Goal: Transaction & Acquisition: Purchase product/service

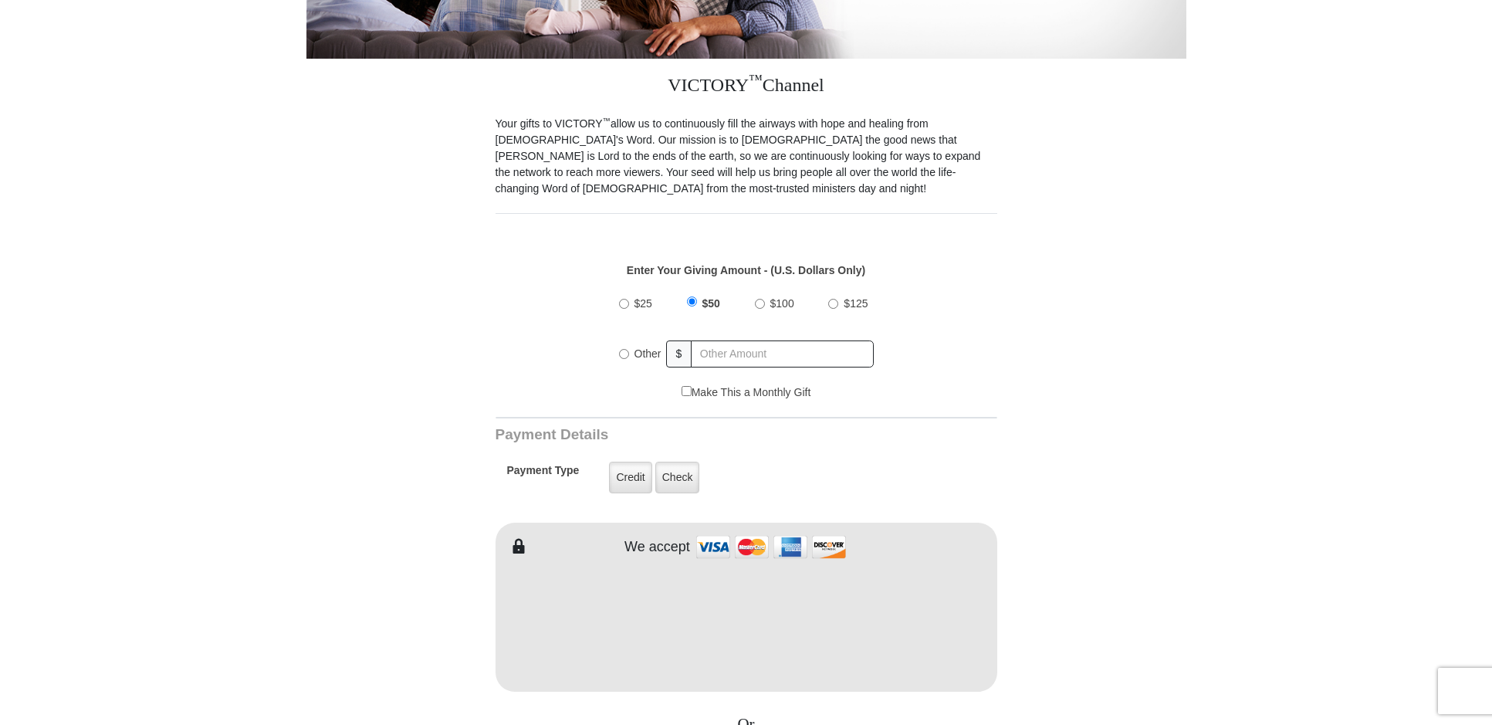
scroll to position [369, 0]
click at [622, 351] on input "Other" at bounding box center [624, 353] width 10 height 10
radio input "true"
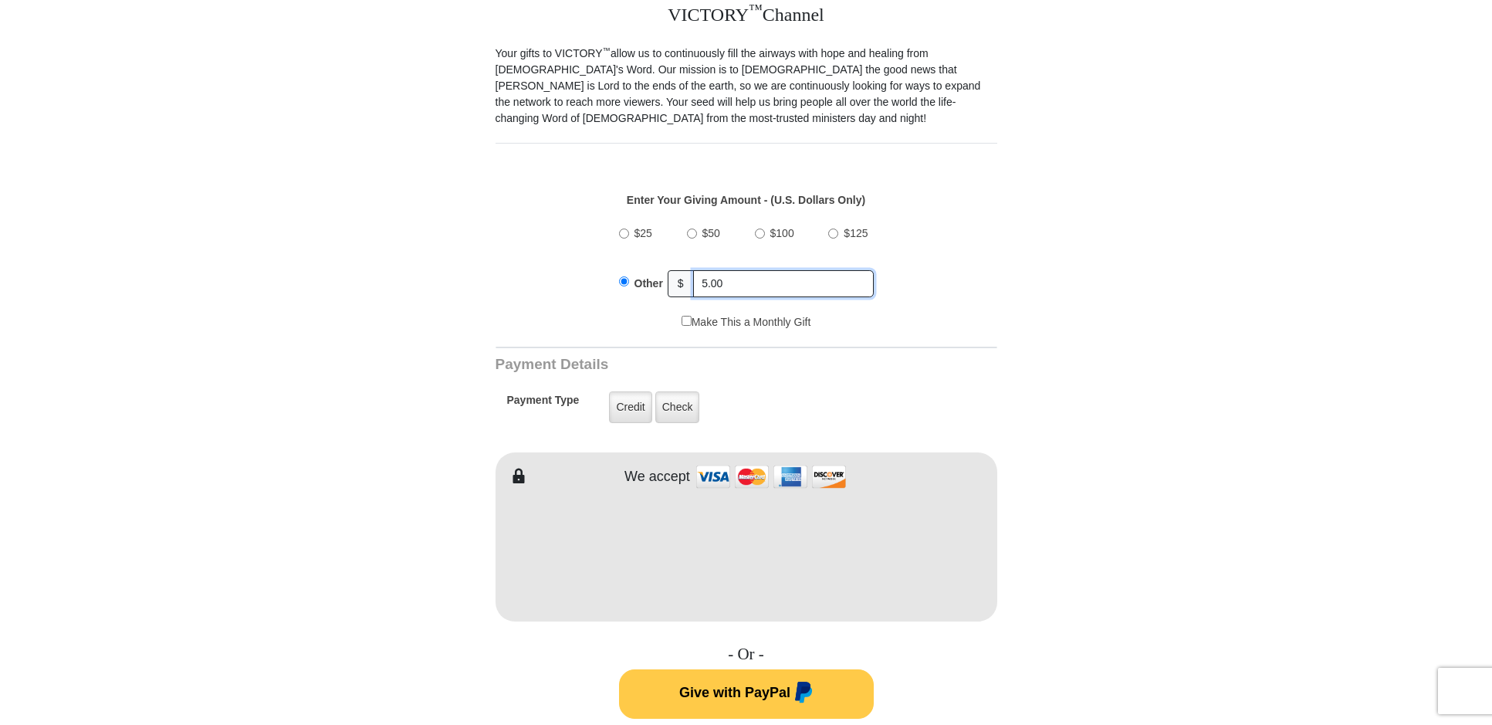
scroll to position [439, 0]
type input "5.00"
click at [640, 408] on label "Credit" at bounding box center [630, 407] width 42 height 32
click at [0, 0] on input "Credit" at bounding box center [0, 0] width 0 height 0
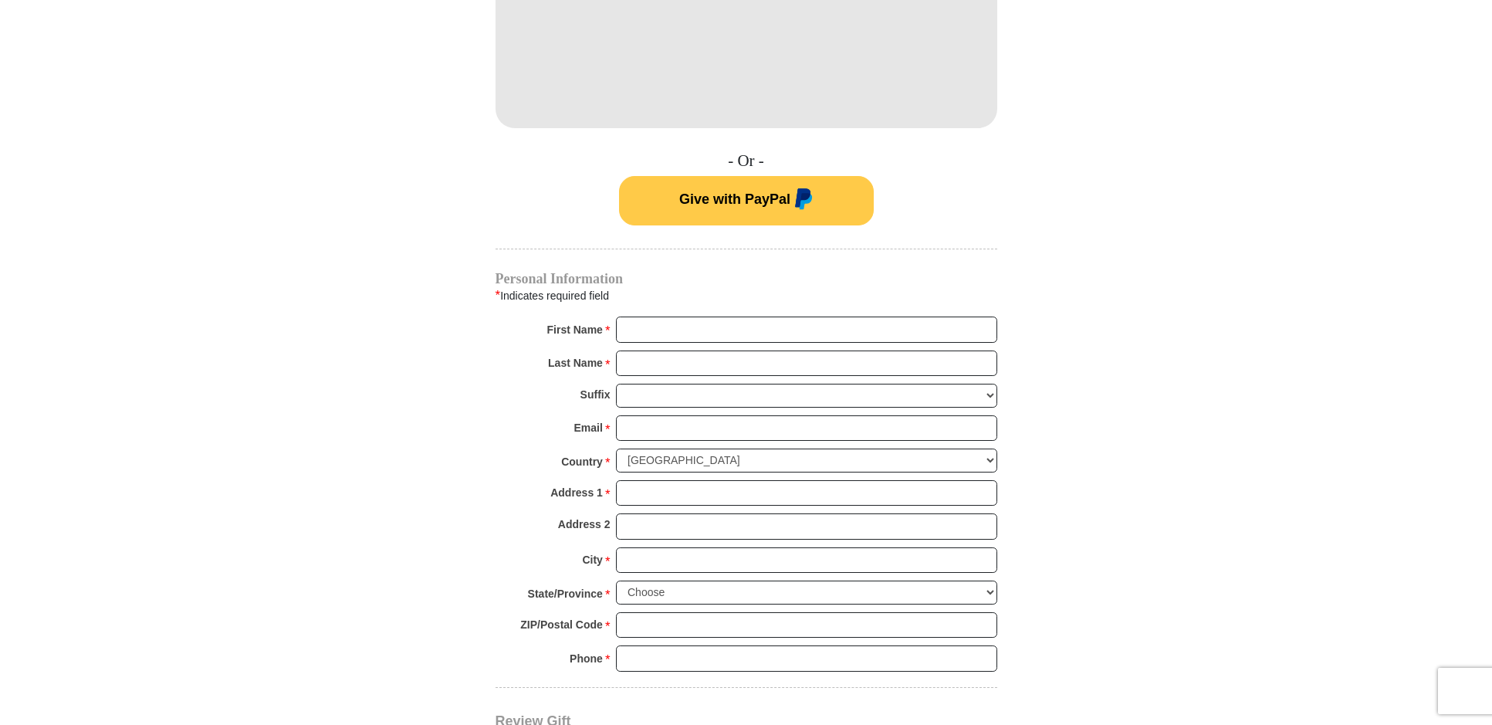
scroll to position [970, 0]
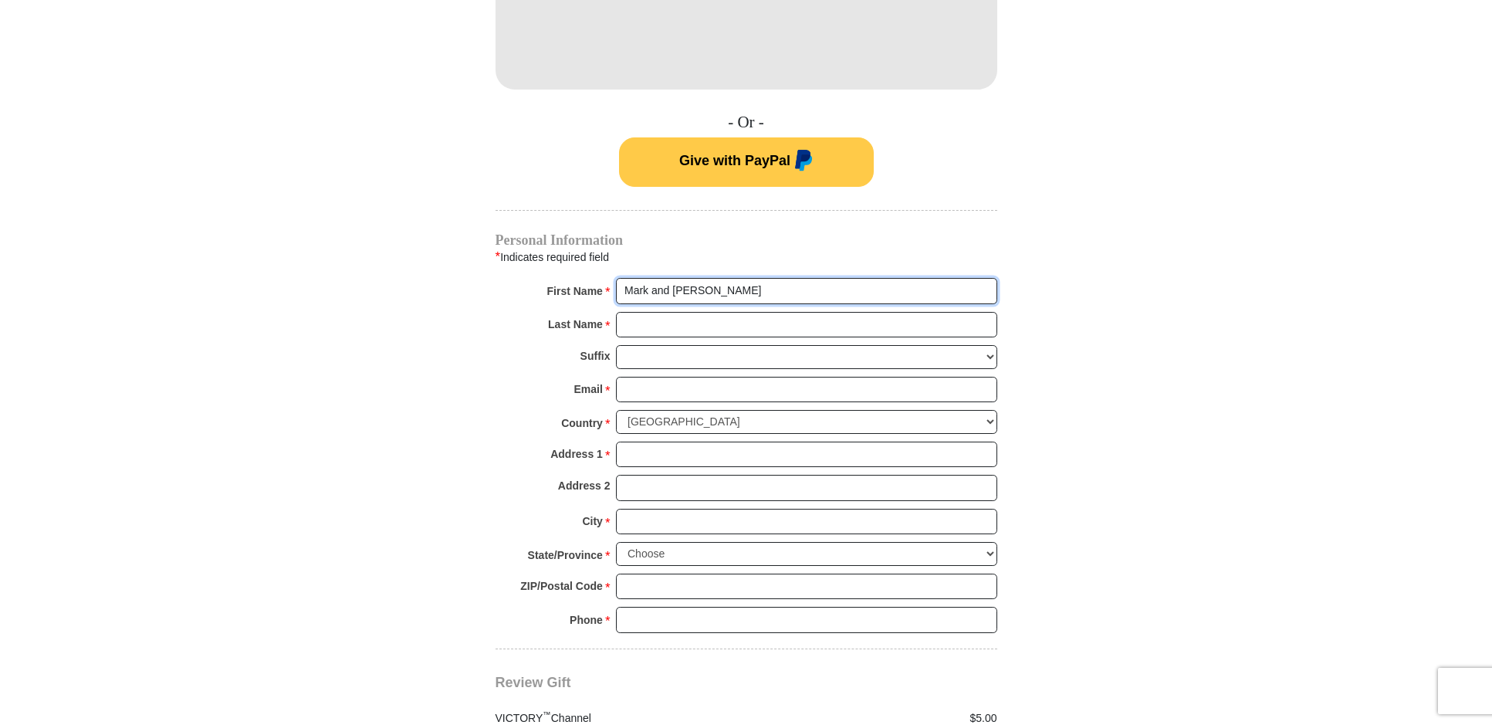
type input "Mark and Barb"
type input "Donahue"
click at [1177, 388] on form "VICTORY Channel Online Giving VICTORY Channel is a worldwide, on-air television…" at bounding box center [747, 4] width 880 height 1847
type input "amdonahue1@yahoo.com"
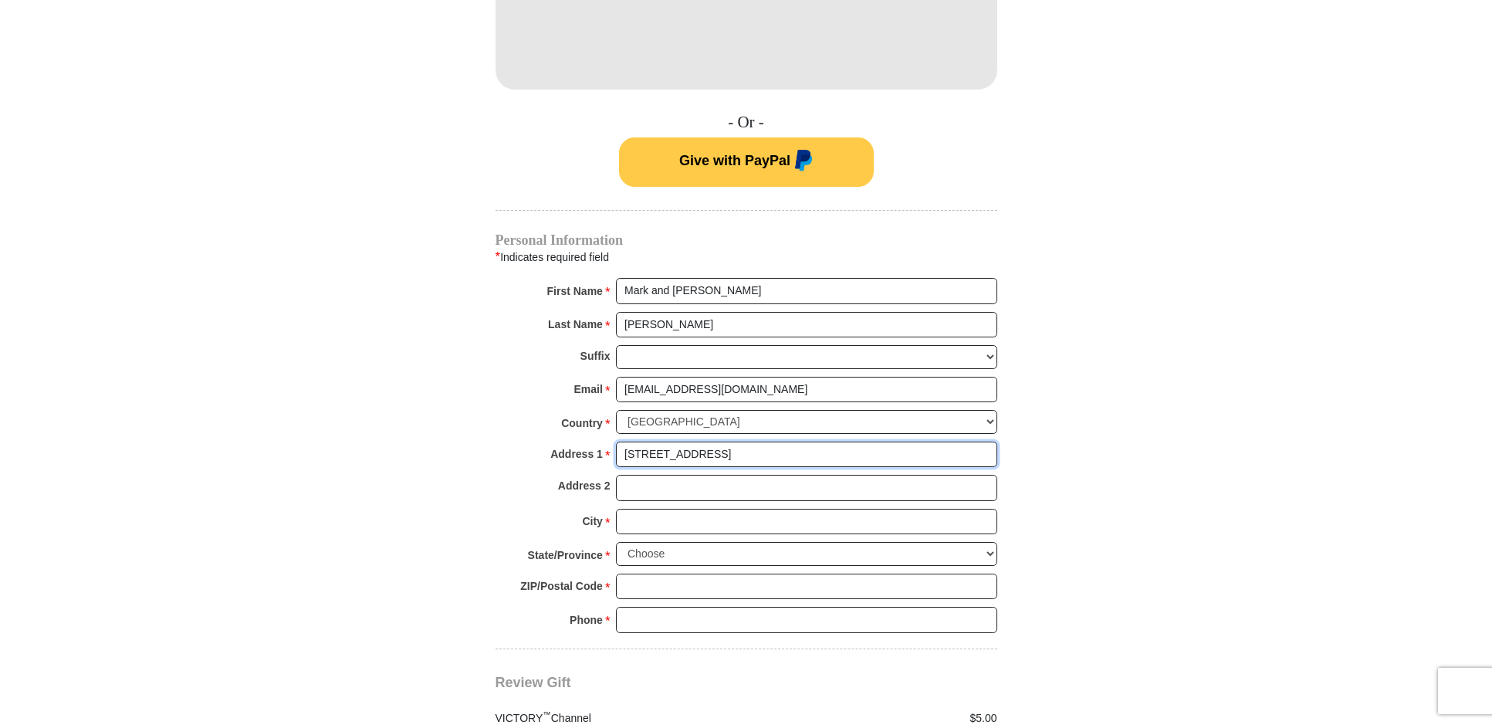
type input "302 W. 4th Street"
type input "Lewes"
select select "DE"
type input "19958"
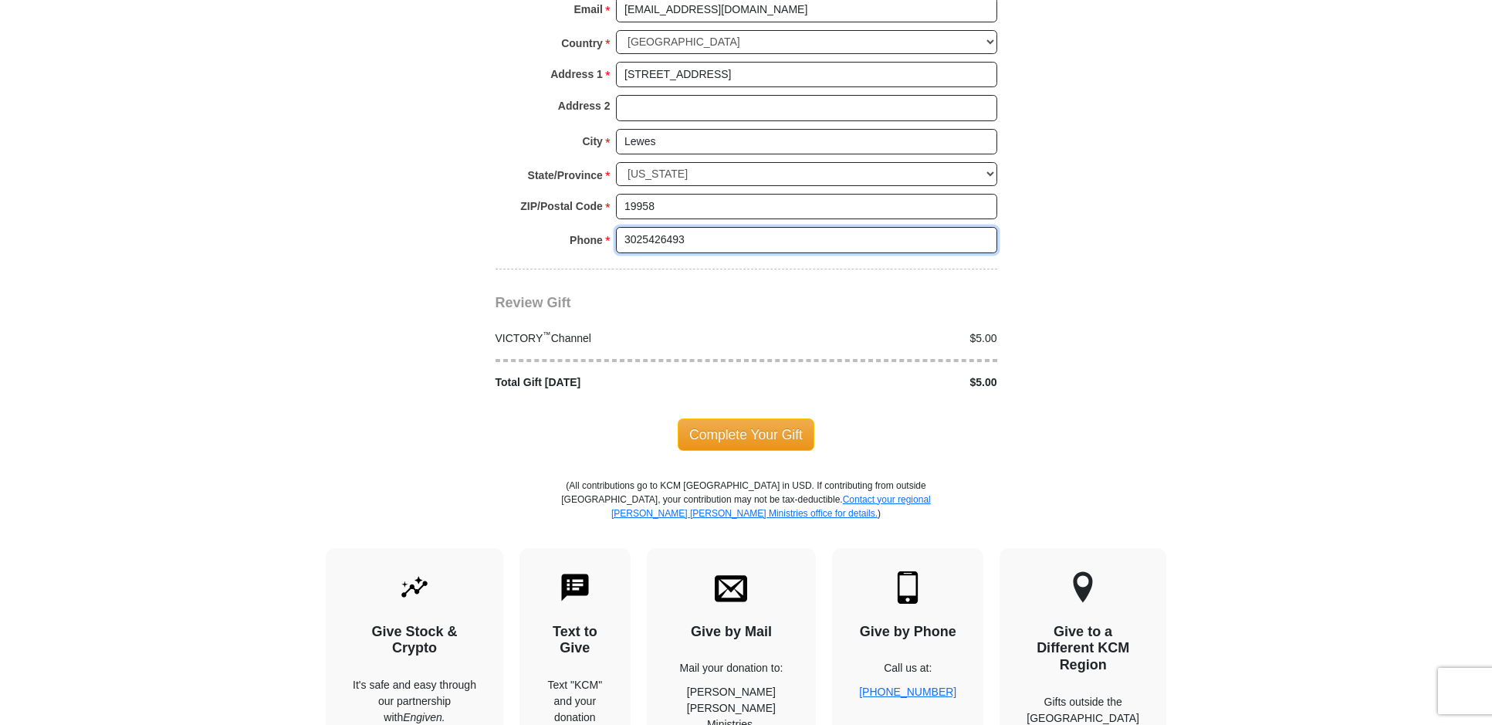
scroll to position [1343, 0]
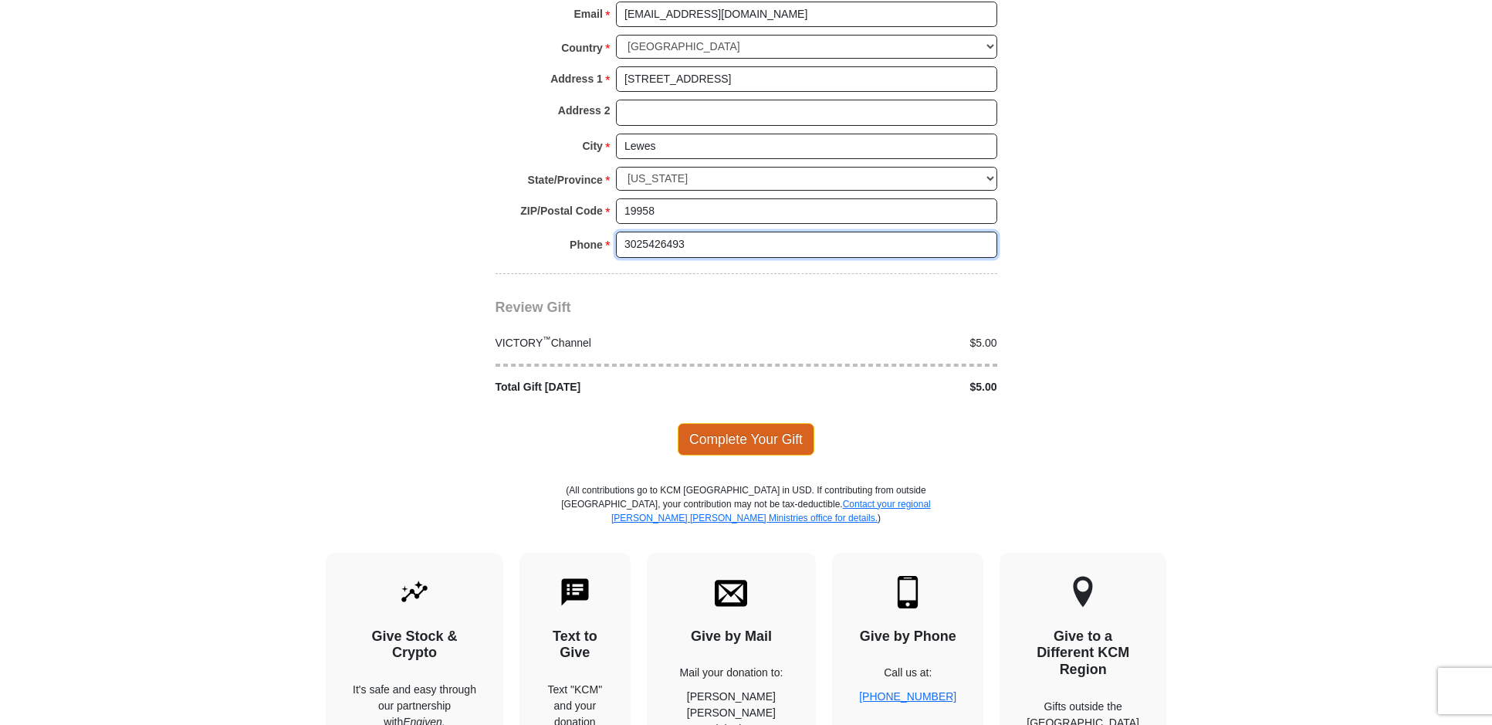
type input "3025426493"
click at [760, 423] on span "Complete Your Gift" at bounding box center [746, 439] width 137 height 32
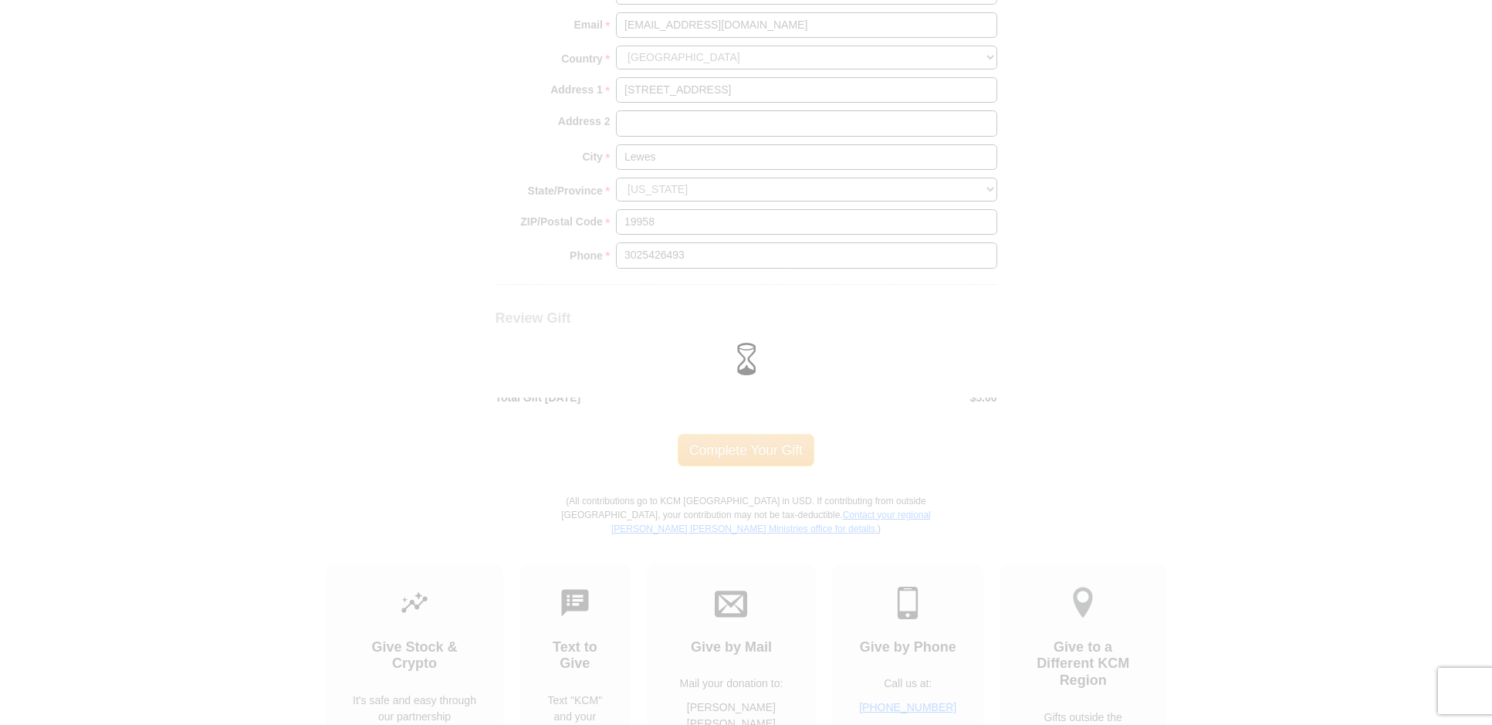
scroll to position [1331, 0]
